Goal: Check status: Check status

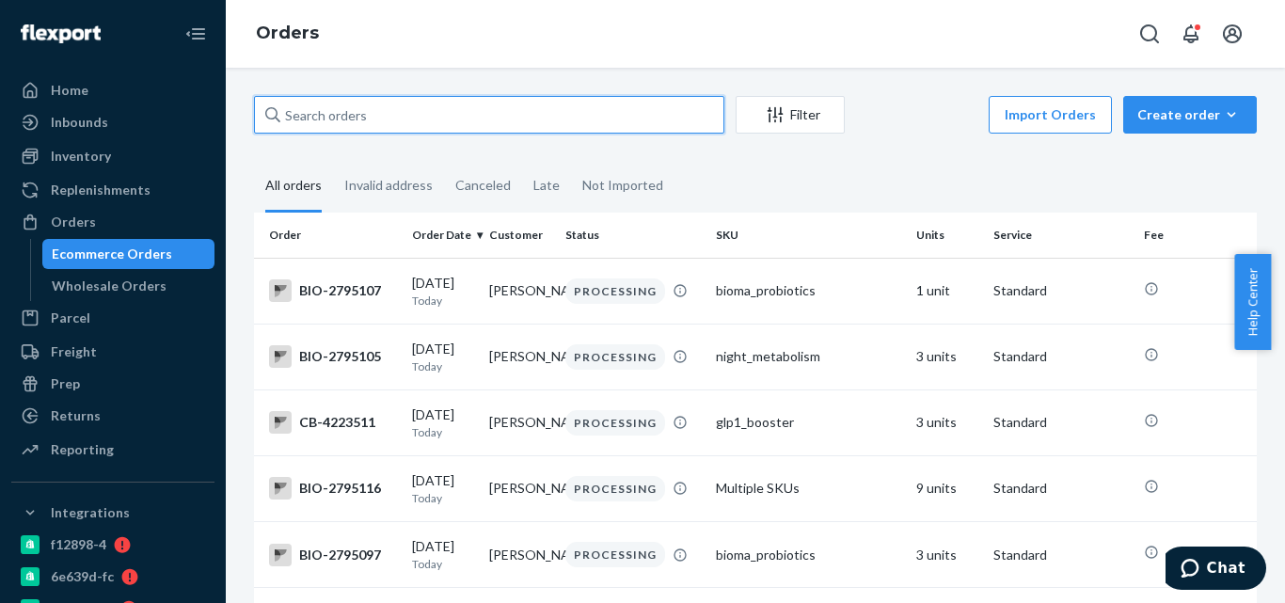
click at [392, 124] on input "text" at bounding box center [489, 115] width 470 height 38
paste input "Catherine Gleason"
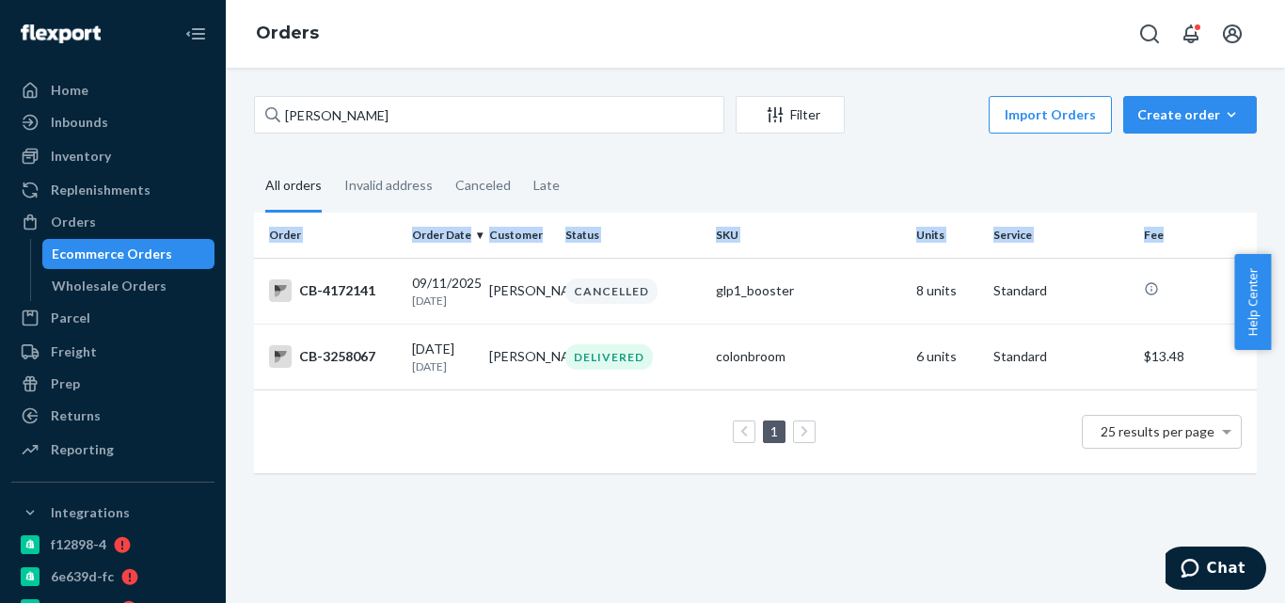
drag, startPoint x: 385, startPoint y: 294, endPoint x: 639, endPoint y: 199, distance: 270.9
click at [639, 199] on div "Catherine Gleason Filter Import Orders Create order Ecommerce order Removal ord…" at bounding box center [755, 294] width 1031 height 396
click at [686, 191] on fieldset "All orders Invalid address Canceled Late" at bounding box center [755, 187] width 1003 height 52
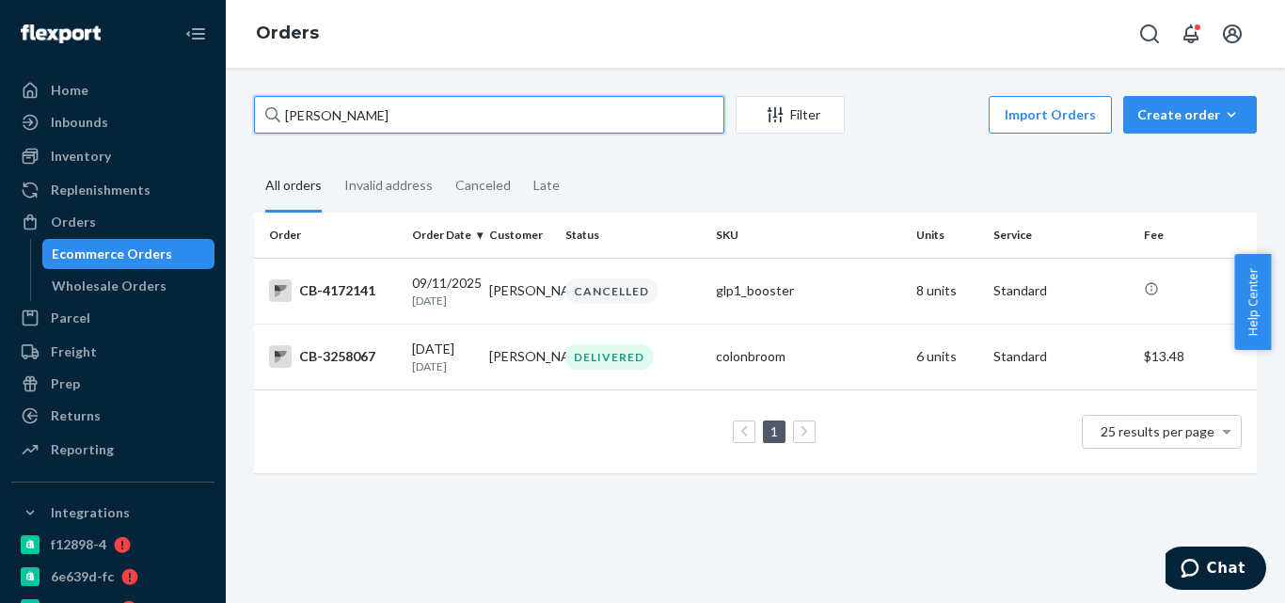
click at [460, 129] on input "Catherine Gleason" at bounding box center [489, 115] width 470 height 38
type input "Catherine Gleason"
